Goal: Use online tool/utility

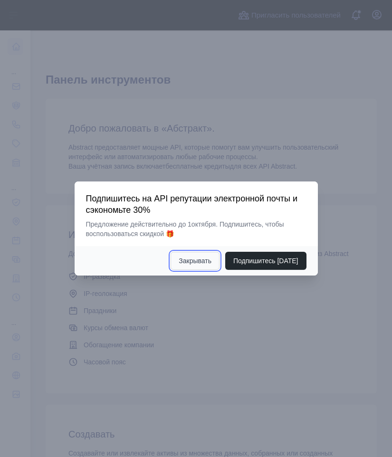
click at [201, 263] on font "Закрывать" at bounding box center [194, 261] width 33 height 8
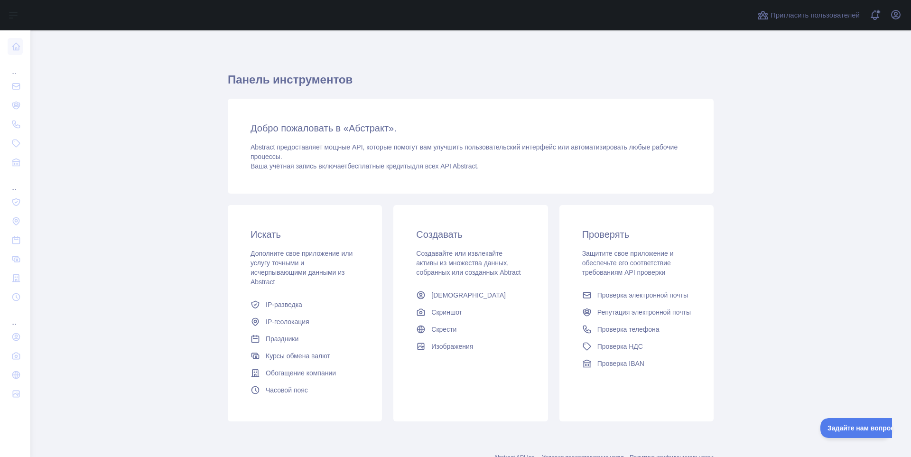
scroll to position [35, 0]
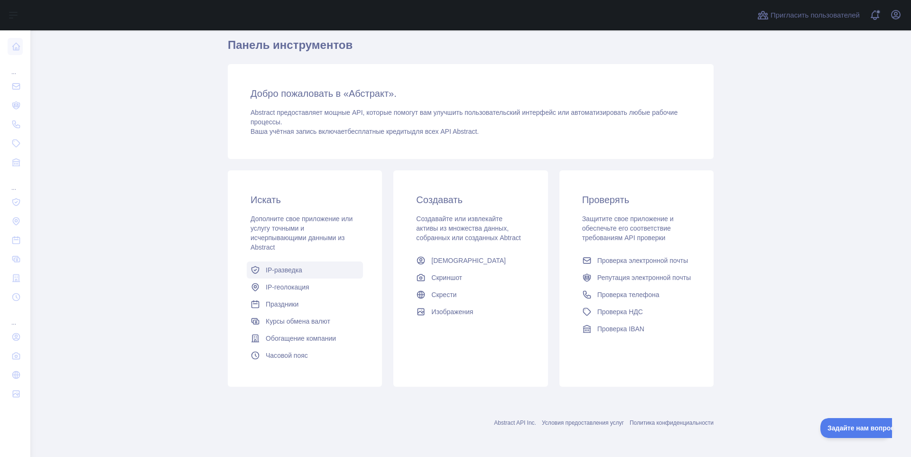
click at [279, 270] on font "IP-разведка" at bounding box center [284, 270] width 37 height 8
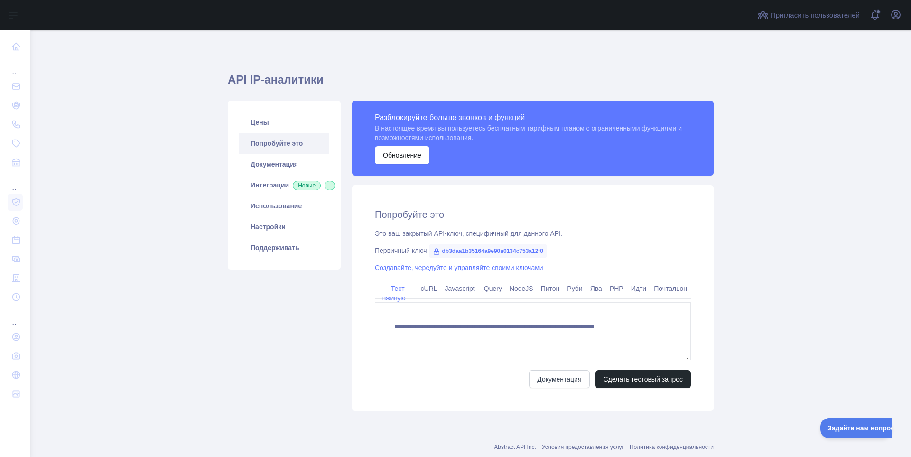
type textarea "**********"
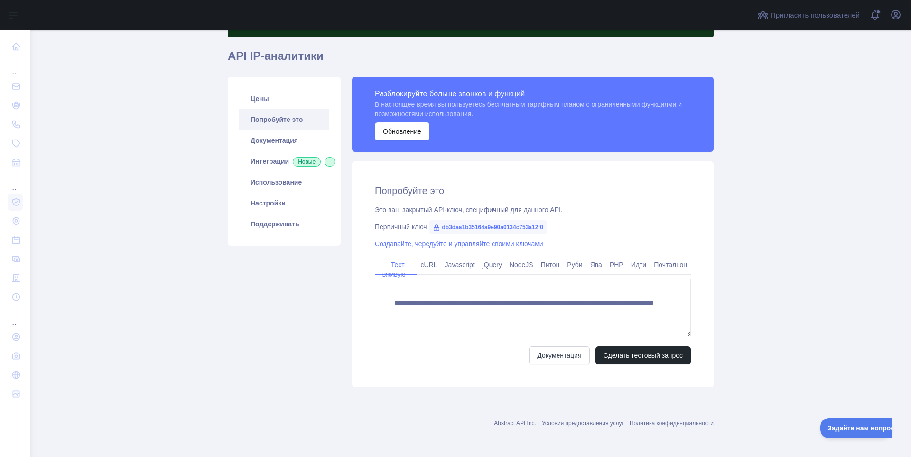
scroll to position [68, 0]
click at [384, 357] on font "Сделать тестовый запрос" at bounding box center [644, 355] width 80 height 8
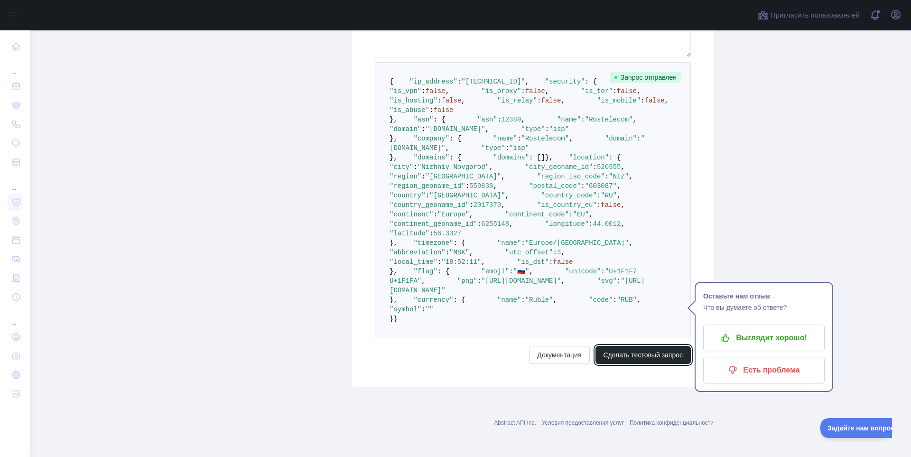
scroll to position [495, 0]
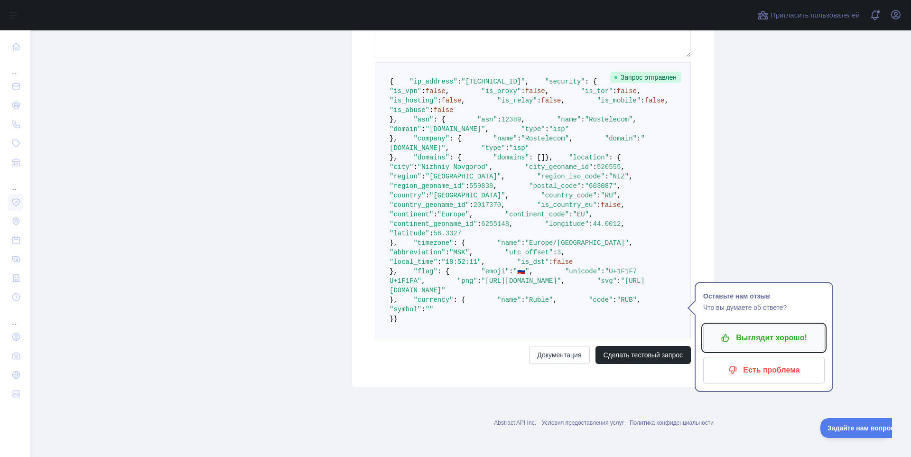
drag, startPoint x: 767, startPoint y: 189, endPoint x: 763, endPoint y: 194, distance: 6.7
click at [384, 334] on font "Выглядит хорошо!" at bounding box center [771, 338] width 71 height 8
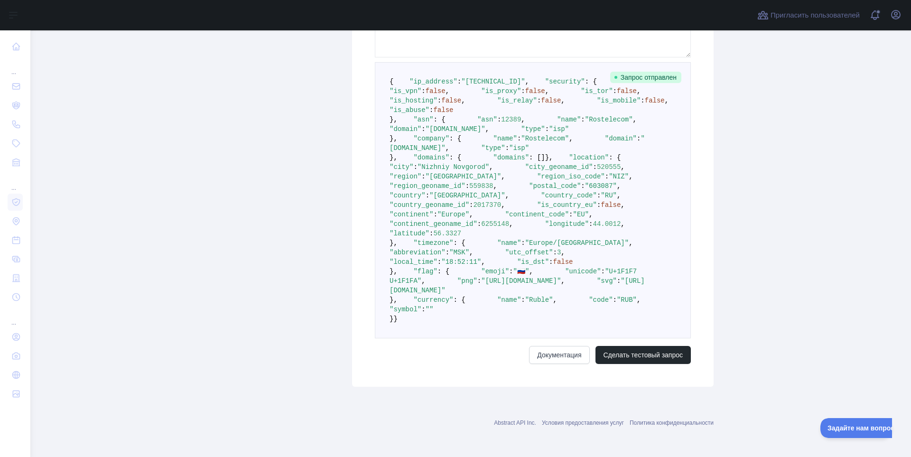
scroll to position [679, 0]
click at [384, 360] on button "Сделать тестовый запрос" at bounding box center [644, 355] width 96 height 18
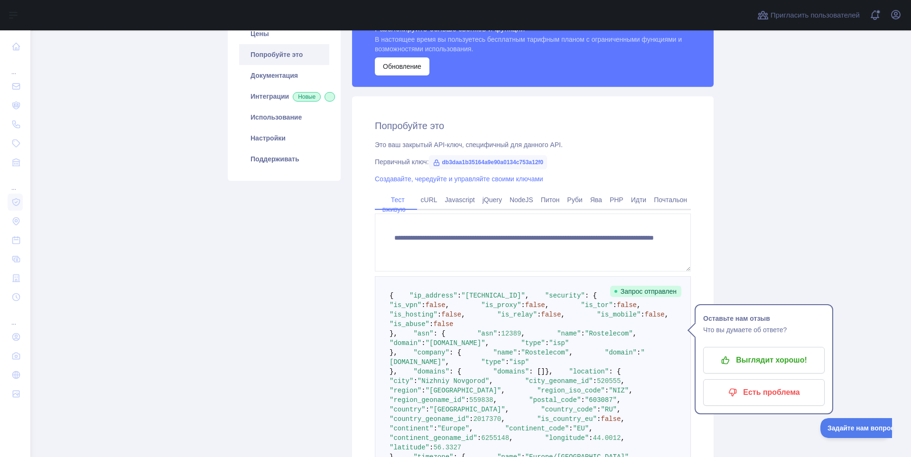
scroll to position [62, 0]
